Goal: Check status: Check status

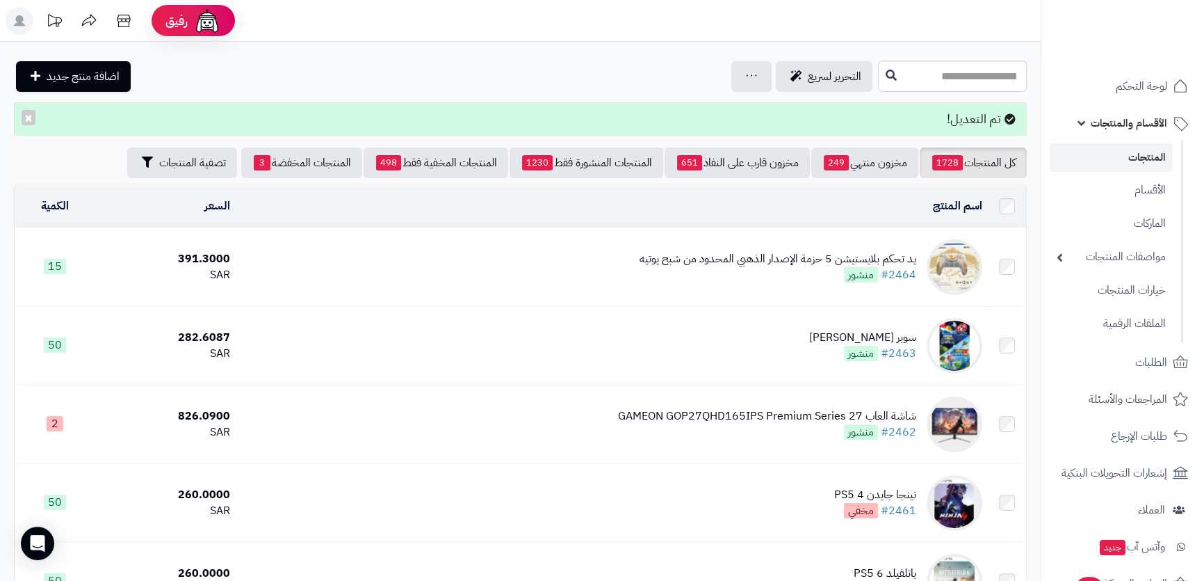
click at [1081, 127] on link "الأقسام والمنتجات" at bounding box center [1123, 122] width 146 height 33
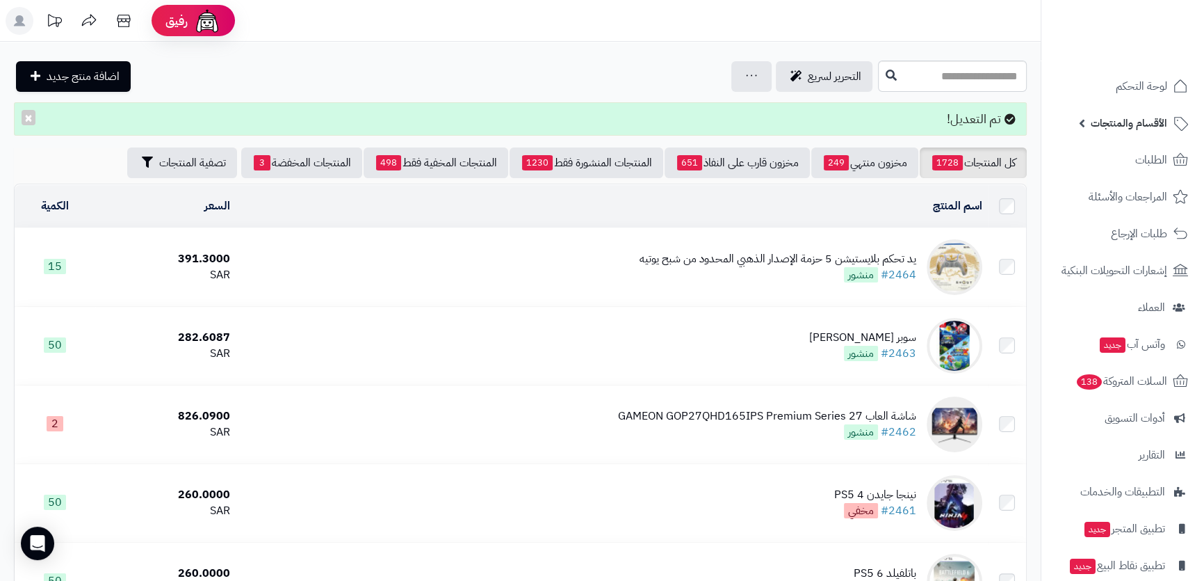
click at [1081, 115] on link "الأقسام والمنتجات" at bounding box center [1123, 122] width 146 height 33
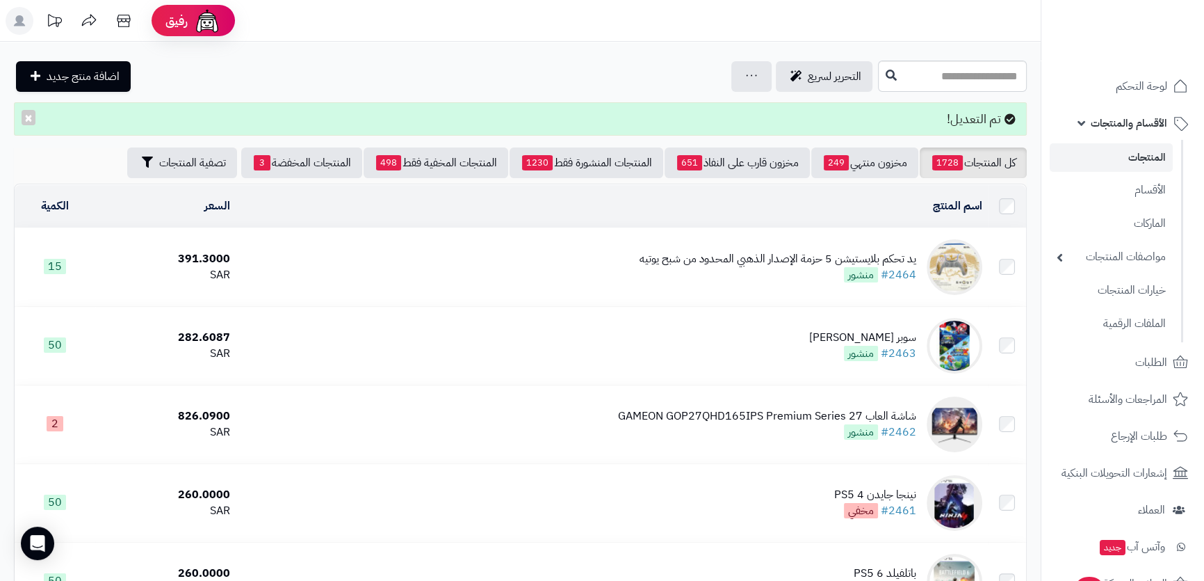
click at [1081, 115] on link "الأقسام والمنتجات" at bounding box center [1123, 122] width 146 height 33
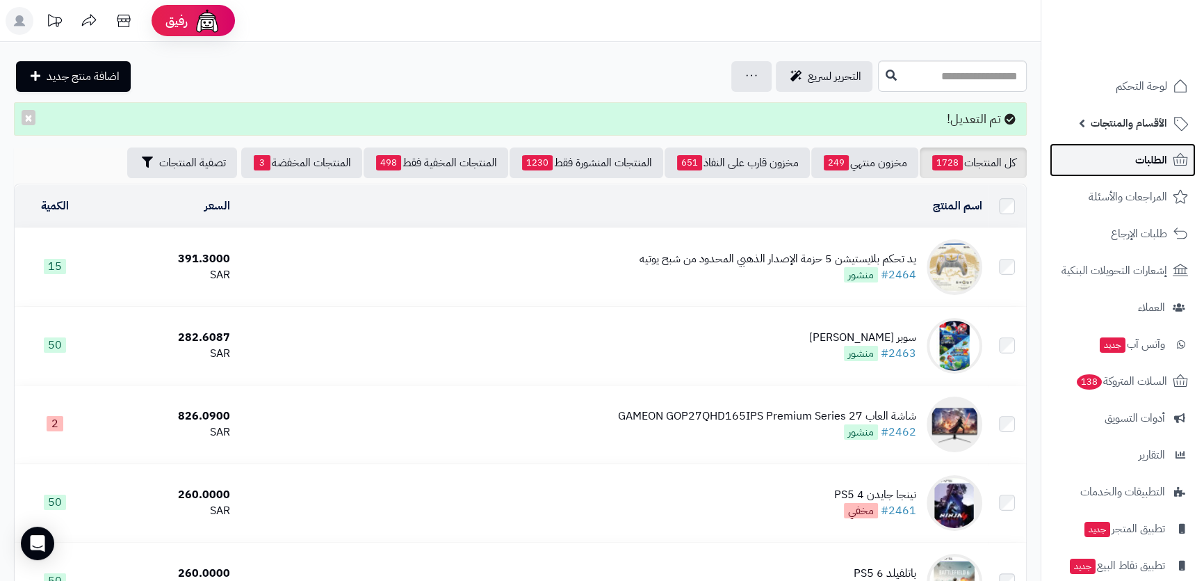
click at [1126, 166] on link "الطلبات" at bounding box center [1123, 159] width 146 height 33
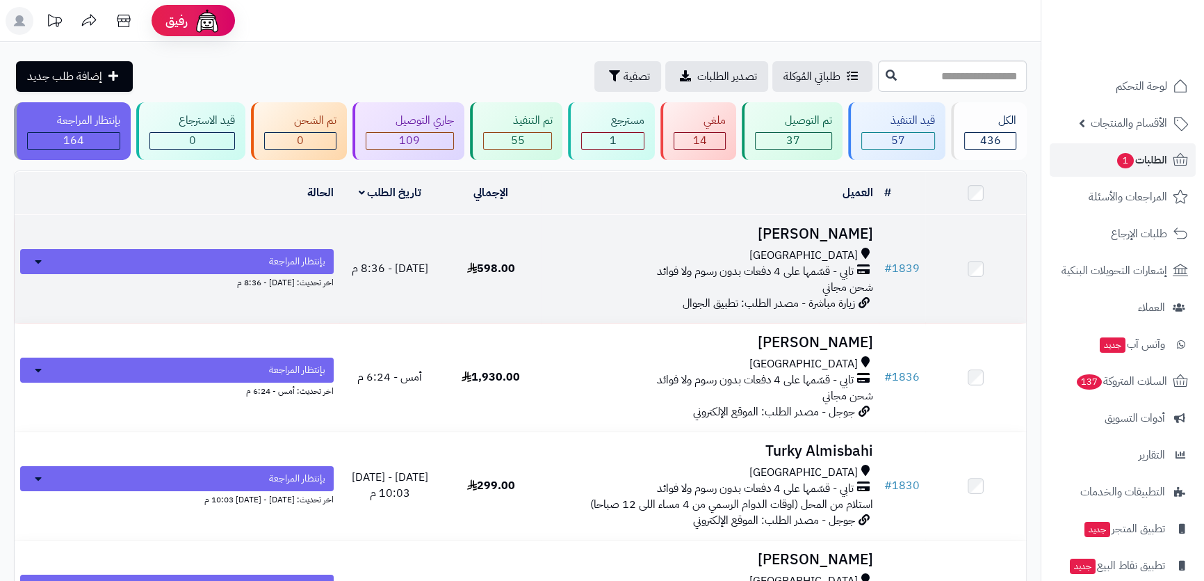
click at [642, 243] on td "Naif Ali جدة تابي - قسّمها على 4 دفعات بدون رسوم ولا فوائد شحن مجاني زيارة مباش…" at bounding box center [710, 269] width 337 height 108
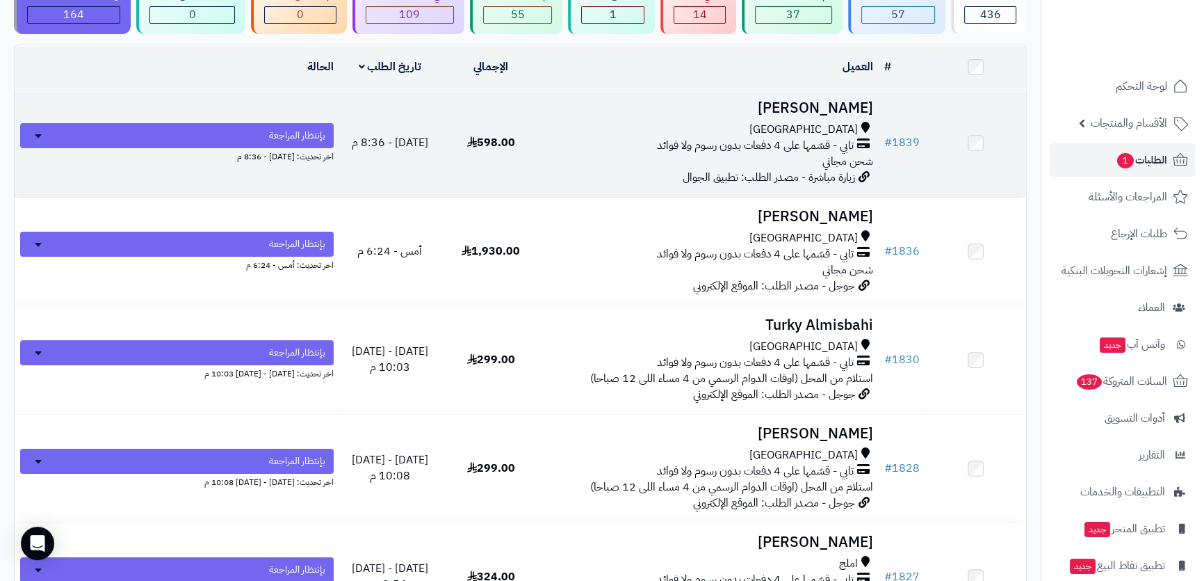
click at [765, 102] on h3 "[PERSON_NAME]" at bounding box center [710, 108] width 326 height 16
